Goal: Obtain resource: Obtain resource

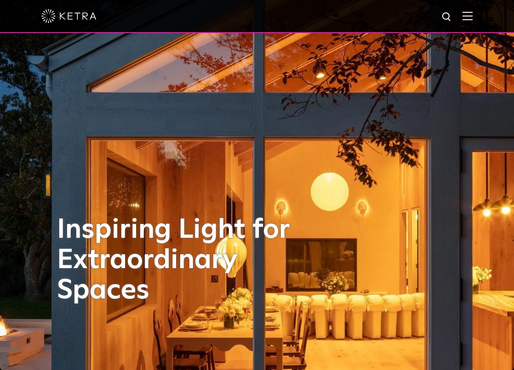
click at [472, 17] on img at bounding box center [467, 15] width 10 height 9
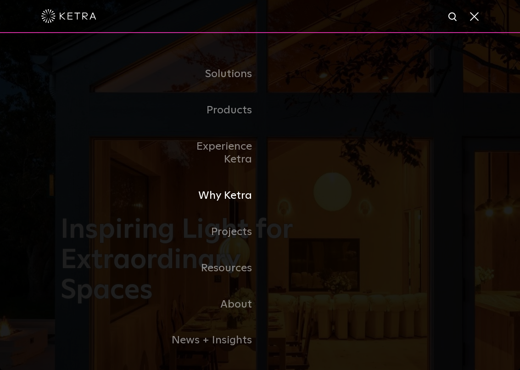
click at [222, 183] on link "Why Ketra" at bounding box center [213, 196] width 94 height 36
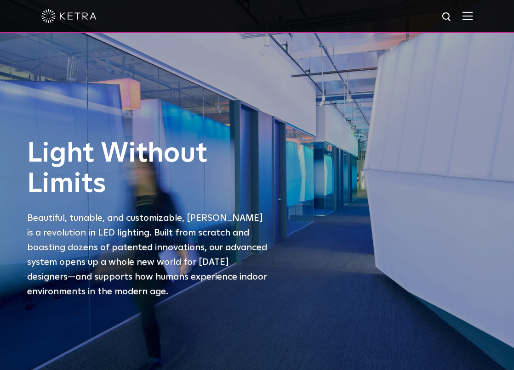
click at [472, 19] on img at bounding box center [467, 15] width 10 height 9
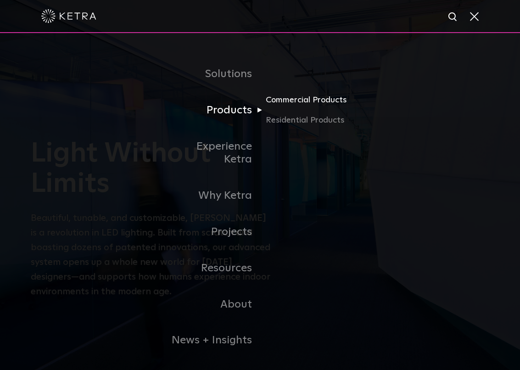
click at [284, 104] on link "Commercial Products" at bounding box center [310, 104] width 88 height 20
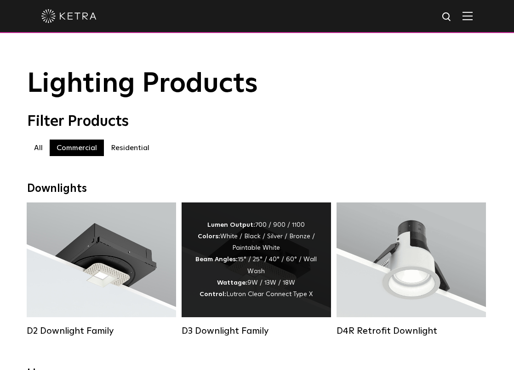
click at [221, 263] on strong "Beam Angles:" at bounding box center [216, 259] width 42 height 6
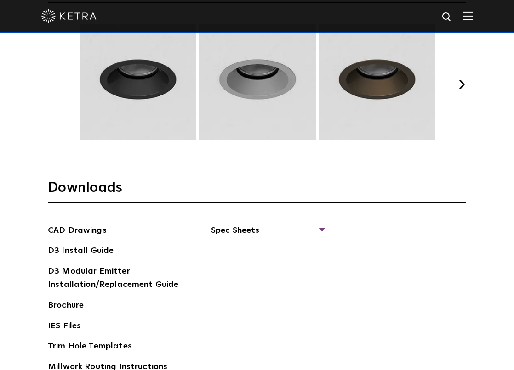
scroll to position [1286, 0]
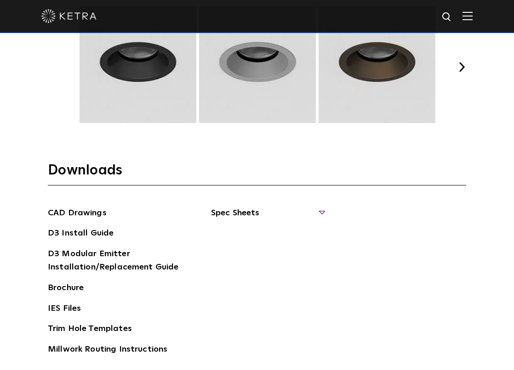
click at [251, 213] on span "Spec Sheets" at bounding box center [267, 217] width 113 height 20
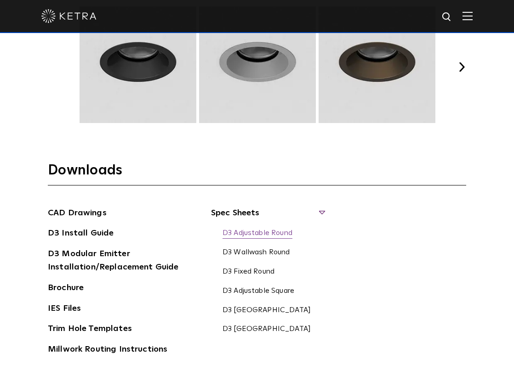
click at [273, 229] on link "D3 Adjustable Round" at bounding box center [257, 234] width 70 height 10
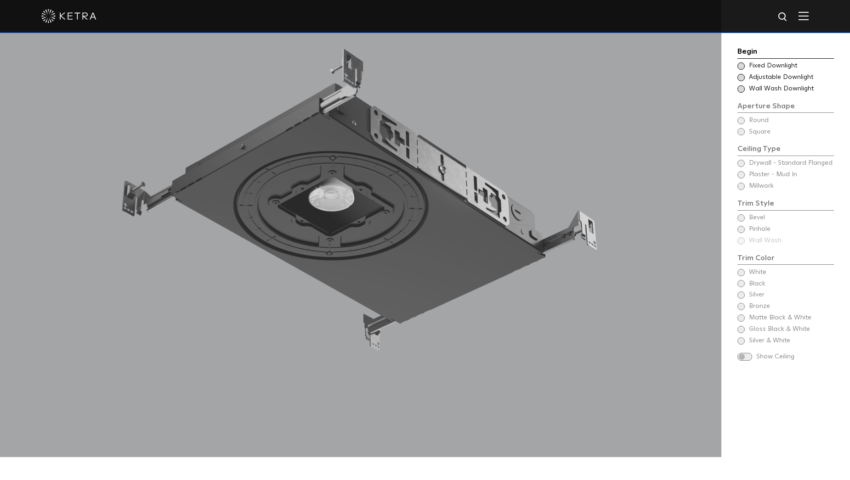
scroll to position [919, 0]
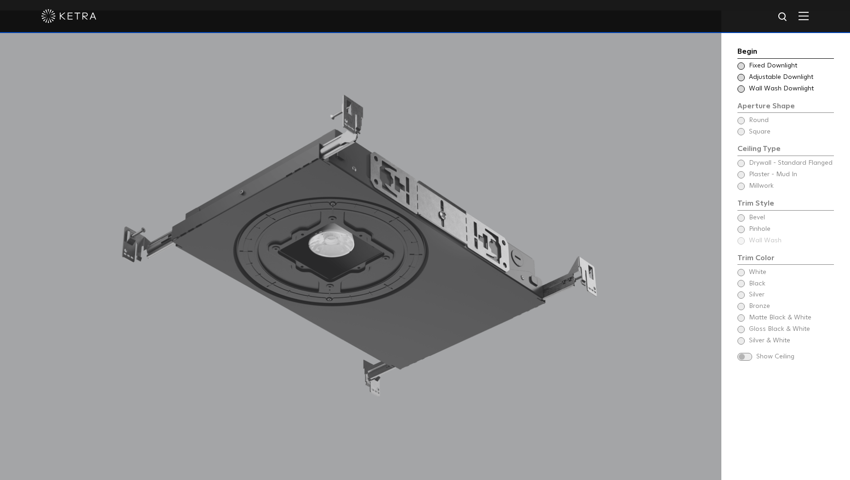
click at [746, 66] on div "Choose Aperture Shape Fixed Downlight" at bounding box center [785, 66] width 96 height 9
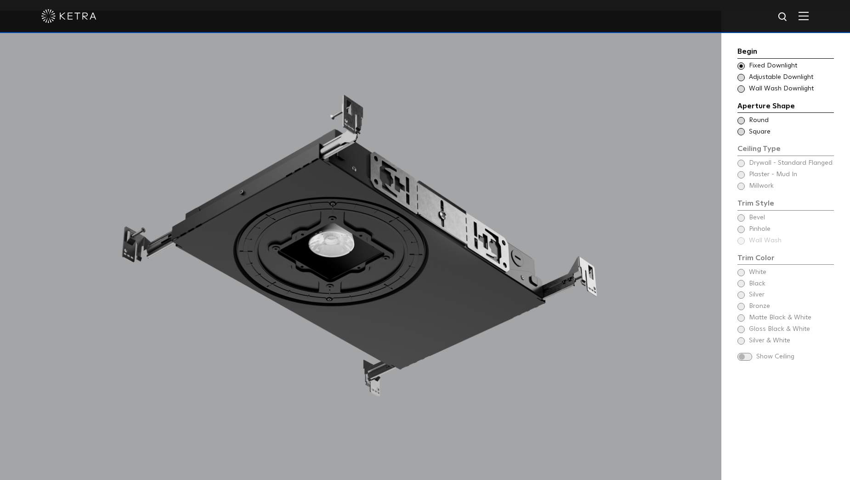
click at [741, 135] on span at bounding box center [740, 131] width 7 height 7
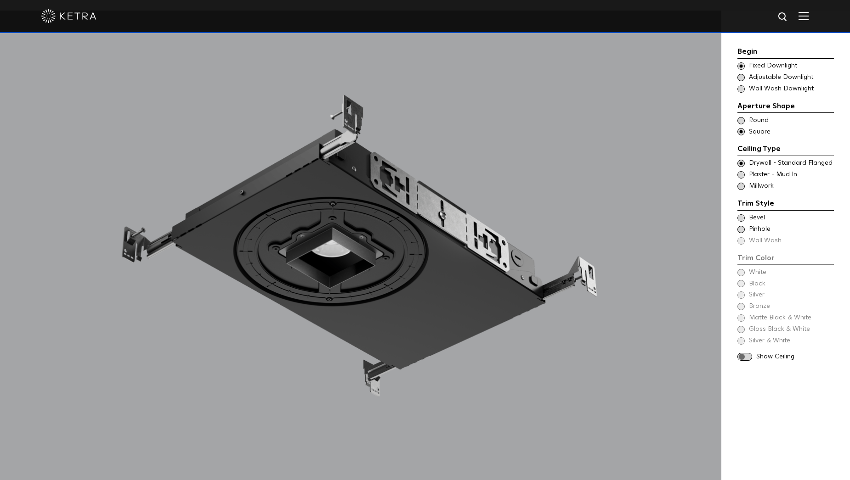
click at [741, 178] on span at bounding box center [740, 174] width 7 height 7
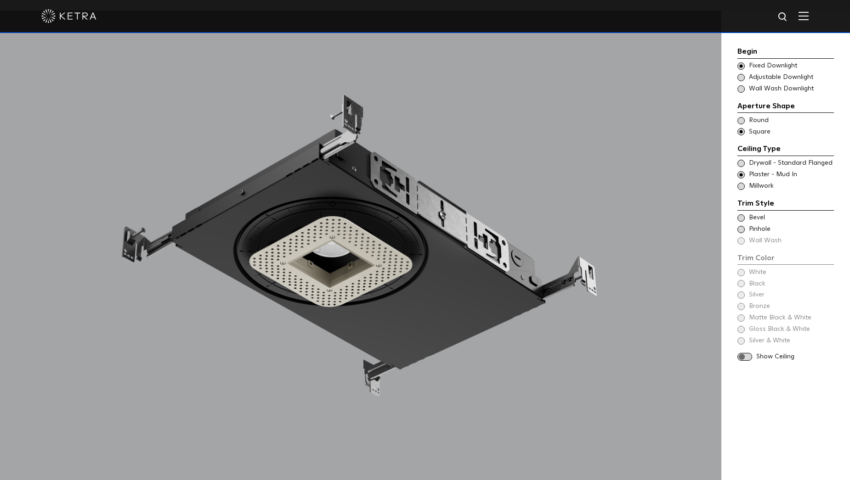
click at [740, 219] on span at bounding box center [740, 218] width 7 height 7
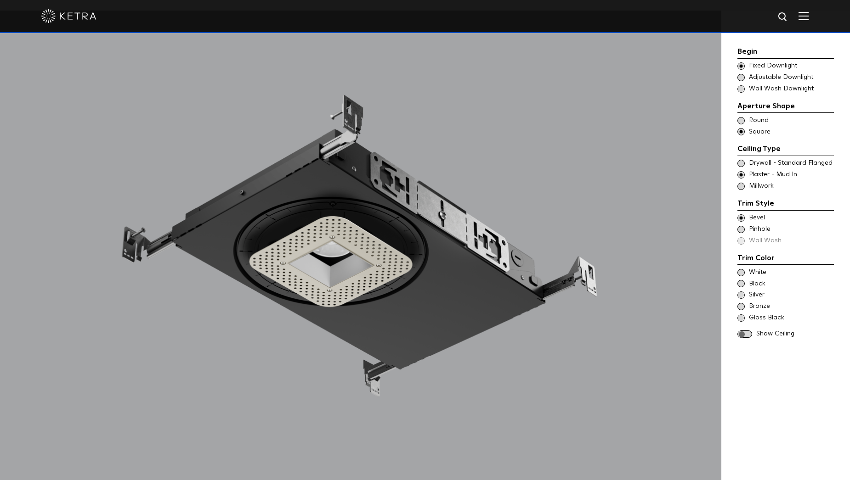
click at [741, 286] on span at bounding box center [740, 283] width 7 height 7
click at [758, 335] on span "Show Ceiling" at bounding box center [795, 334] width 78 height 9
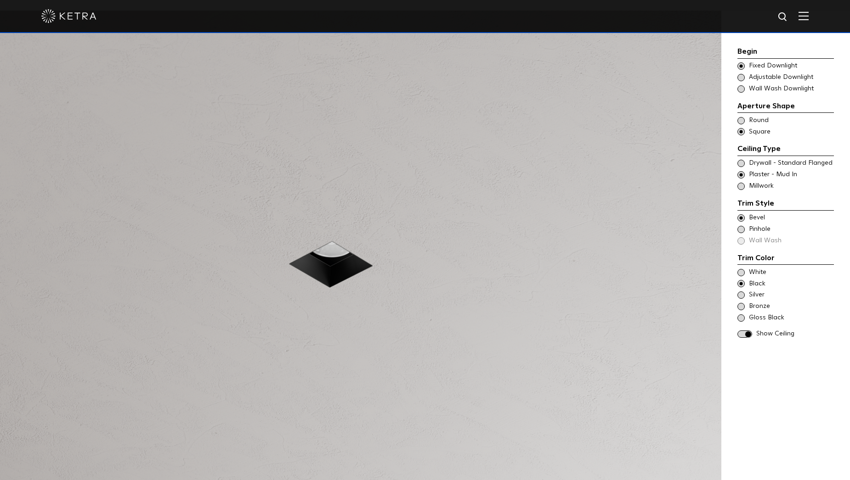
click at [747, 332] on span at bounding box center [744, 335] width 15 height 8
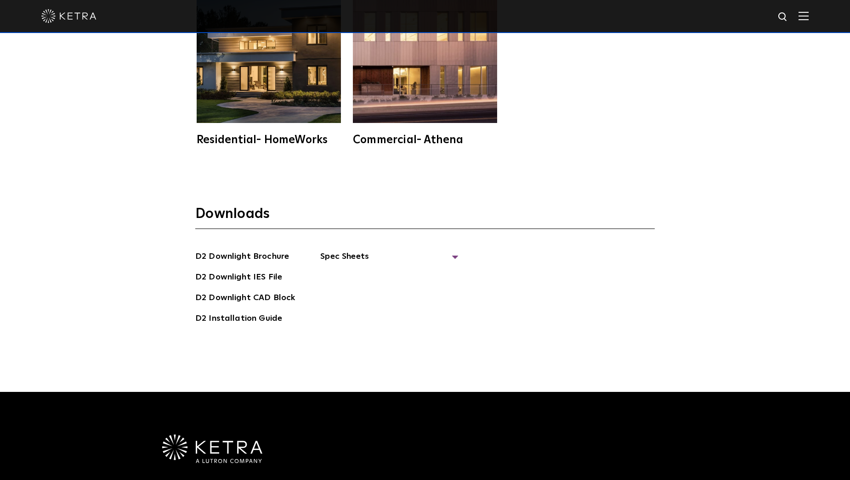
scroll to position [2710, 0]
